Goal: Obtain resource: Download file/media

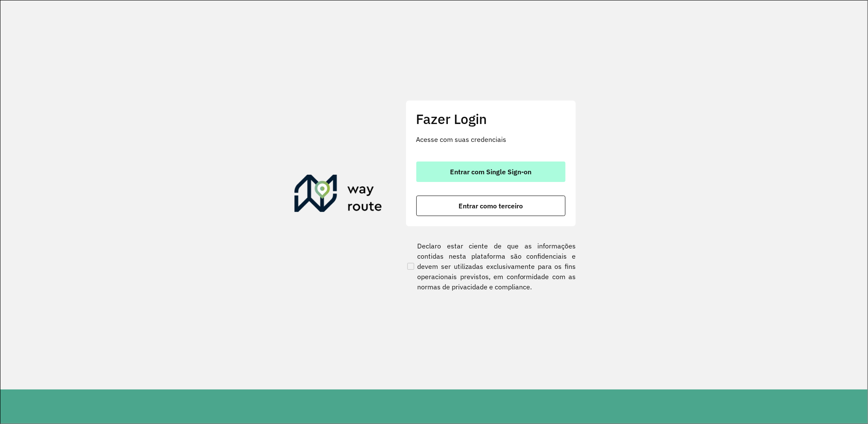
click at [485, 176] on button "Entrar com Single Sign-on" at bounding box center [490, 172] width 149 height 20
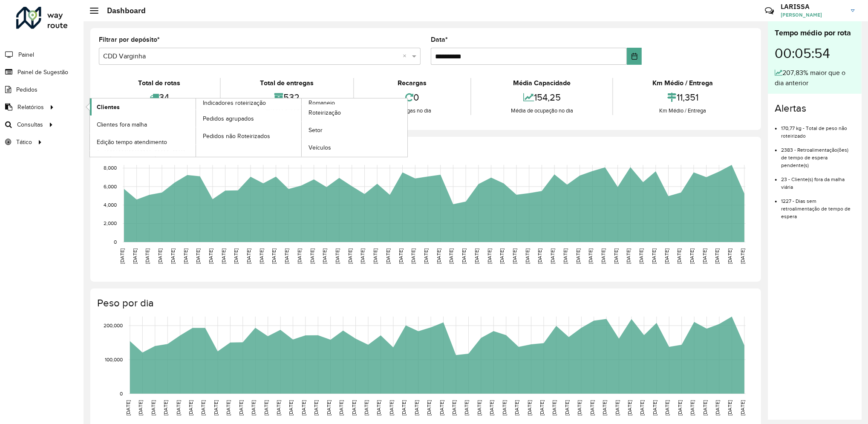
click at [104, 107] on span "Clientes" at bounding box center [108, 107] width 23 height 9
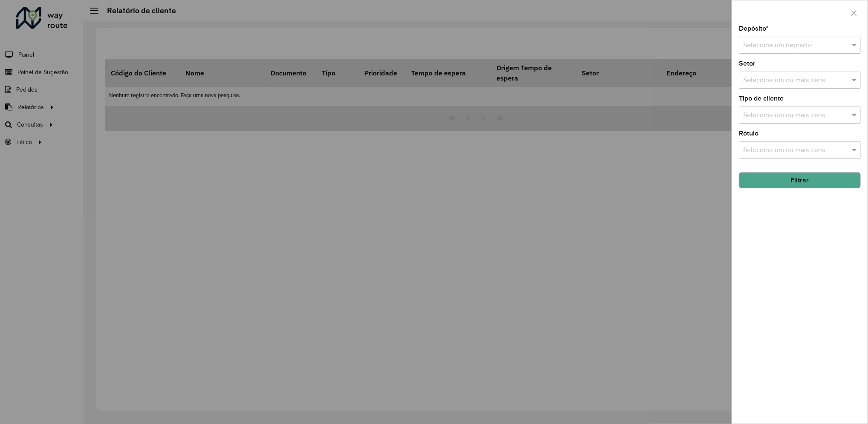
click at [759, 35] on div "Depósito * Selecione um depósito" at bounding box center [800, 40] width 122 height 28
click at [761, 38] on div "Selecione um depósito" at bounding box center [800, 45] width 122 height 17
click at [761, 82] on span "CDD Varginha" at bounding box center [764, 84] width 43 height 7
click at [776, 177] on button "Filtrar" at bounding box center [800, 180] width 122 height 16
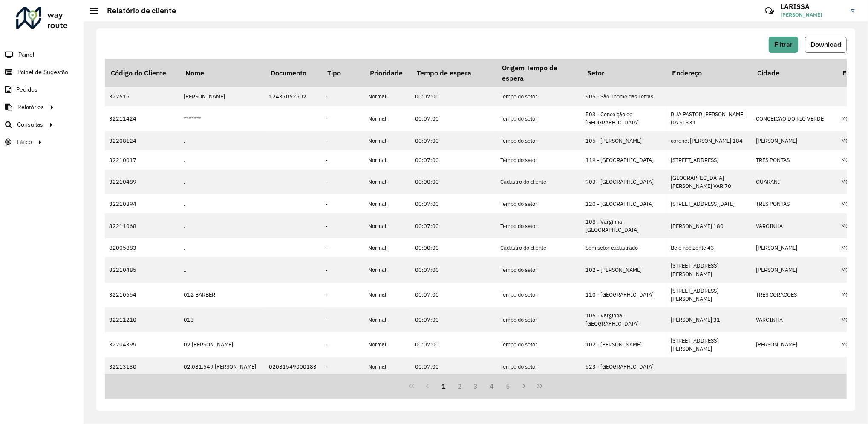
click at [833, 49] on button "Download" at bounding box center [826, 45] width 42 height 16
